Goal: Information Seeking & Learning: Learn about a topic

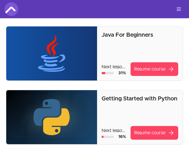
scroll to position [104, 0]
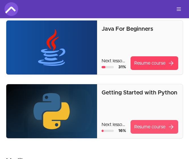
click at [153, 129] on link "Resume course arrow_forward" at bounding box center [155, 127] width 48 height 14
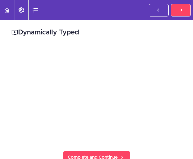
drag, startPoint x: 58, startPoint y: 36, endPoint x: 144, endPoint y: 43, distance: 85.7
click at [58, 36] on h2 "Dynamically Typed" at bounding box center [96, 33] width 171 height 10
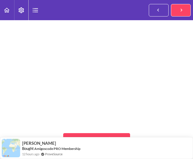
scroll to position [17, 0]
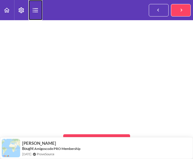
click at [38, 9] on icon "Course Sidebar" at bounding box center [35, 10] width 7 height 7
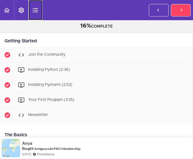
scroll to position [3, 0]
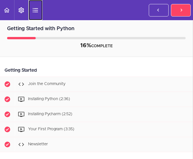
click at [35, 8] on icon "Course Sidebar" at bounding box center [35, 10] width 7 height 7
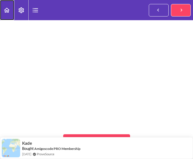
click at [8, 7] on icon "Back to course curriculum" at bounding box center [6, 10] width 7 height 7
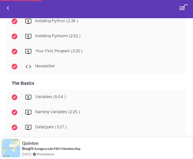
scroll to position [81, 0]
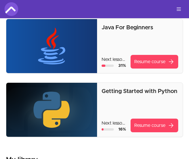
scroll to position [103, 0]
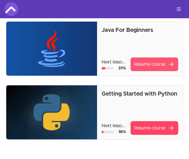
click at [152, 61] on link "Resume course arrow_forward" at bounding box center [155, 64] width 48 height 14
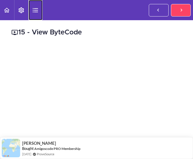
click at [36, 10] on use "Course Sidebar" at bounding box center [35, 10] width 5 height 4
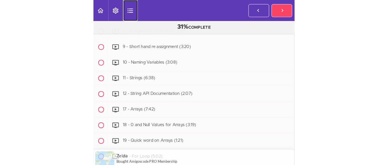
scroll to position [558, 0]
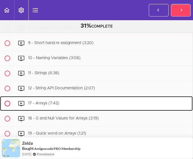
click at [137, 102] on div "17 - Arrays (7:42)" at bounding box center [104, 103] width 178 height 12
